Goal: Task Accomplishment & Management: Manage account settings

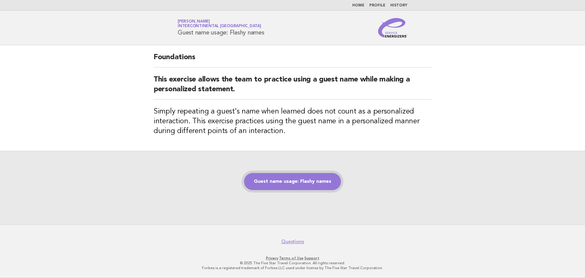
click at [312, 185] on link "Guest name usage: Flashy names" at bounding box center [292, 181] width 97 height 17
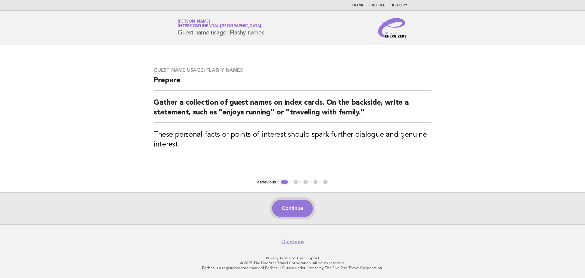
click at [309, 209] on button "Continue" at bounding box center [292, 208] width 41 height 17
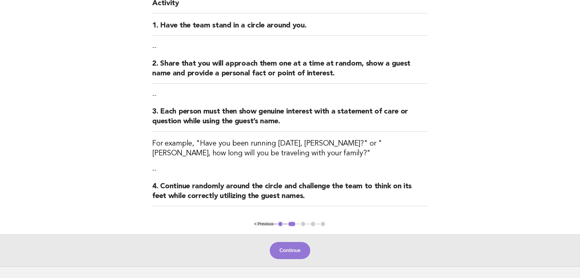
scroll to position [63, 0]
click at [305, 249] on button "Continue" at bounding box center [290, 249] width 41 height 17
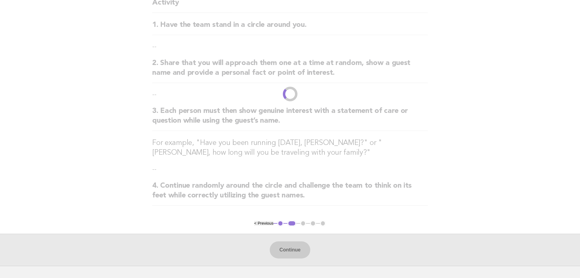
scroll to position [0, 0]
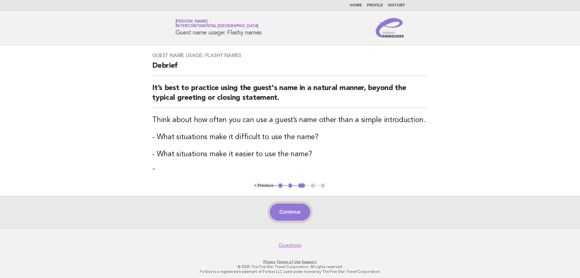
click at [307, 207] on button "Continue" at bounding box center [290, 211] width 41 height 17
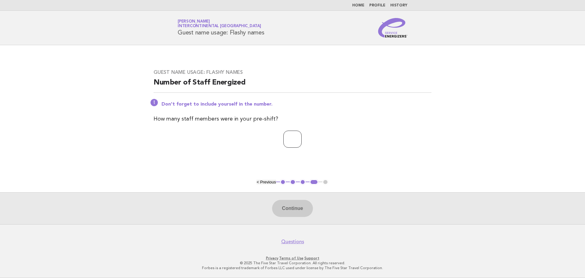
click at [298, 137] on input "number" at bounding box center [292, 138] width 18 height 17
type input "*"
click at [296, 204] on button "Continue" at bounding box center [292, 208] width 41 height 17
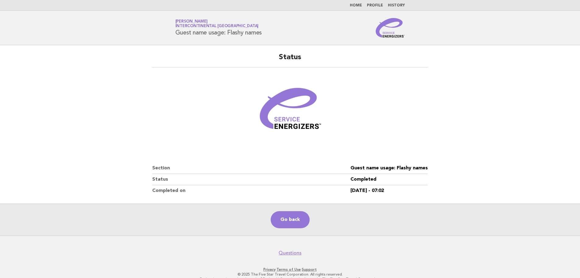
click at [375, 5] on link "Profile" at bounding box center [375, 6] width 16 height 4
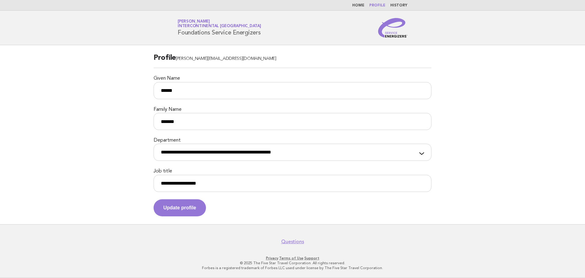
click at [419, 153] on div "**********" at bounding box center [293, 148] width 278 height 23
click at [197, 208] on button "Update profile" at bounding box center [180, 207] width 52 height 17
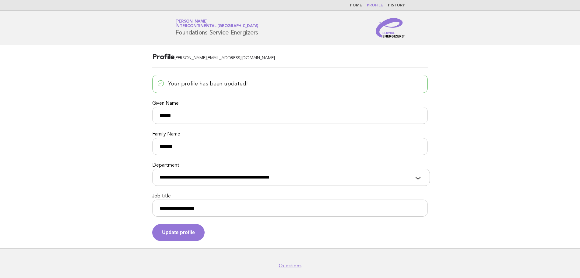
click at [112, 148] on main "**********" at bounding box center [290, 146] width 580 height 203
